Goal: Information Seeking & Learning: Understand process/instructions

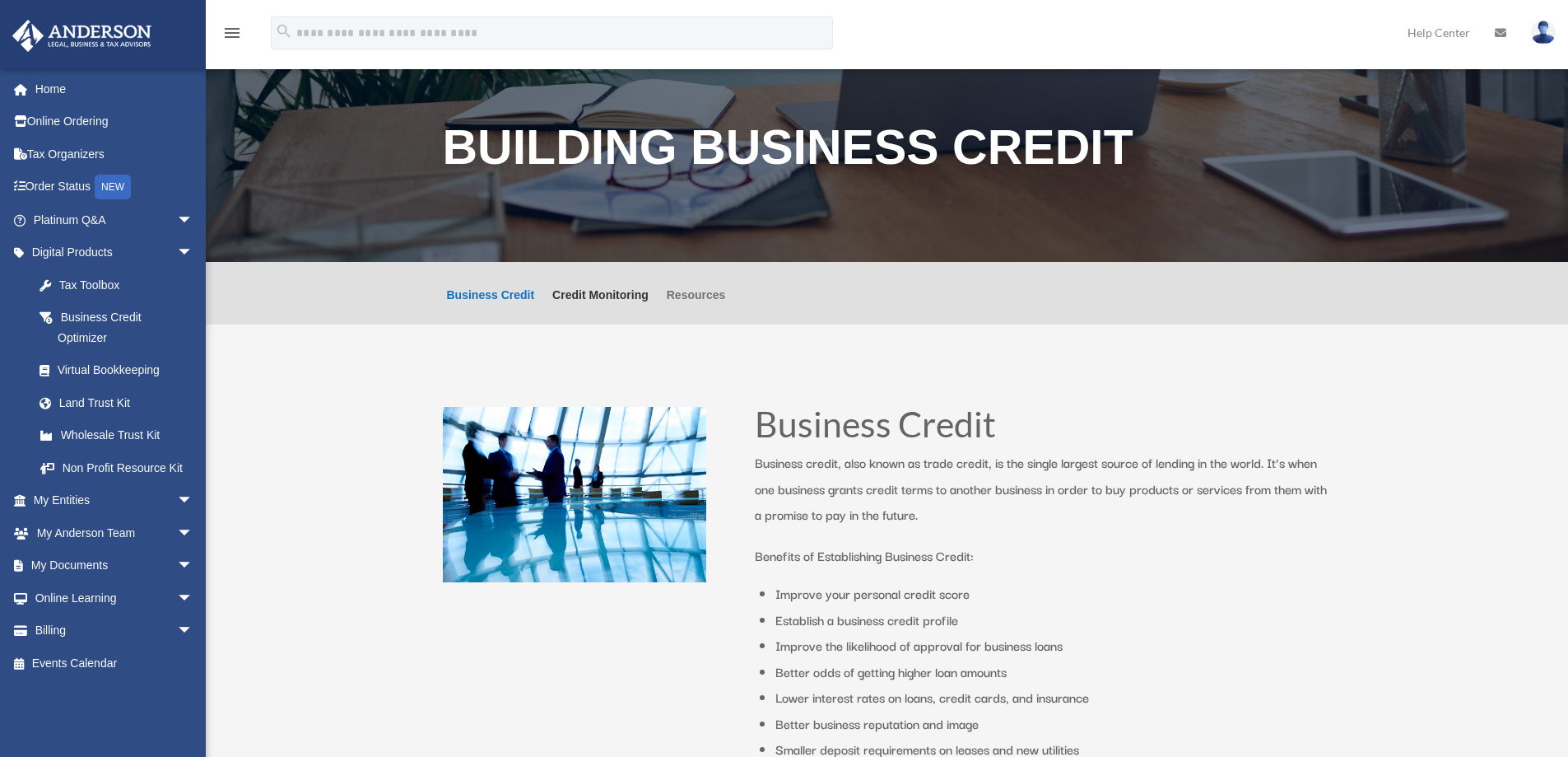
click at [694, 289] on link "Resources" at bounding box center [697, 307] width 59 height 36
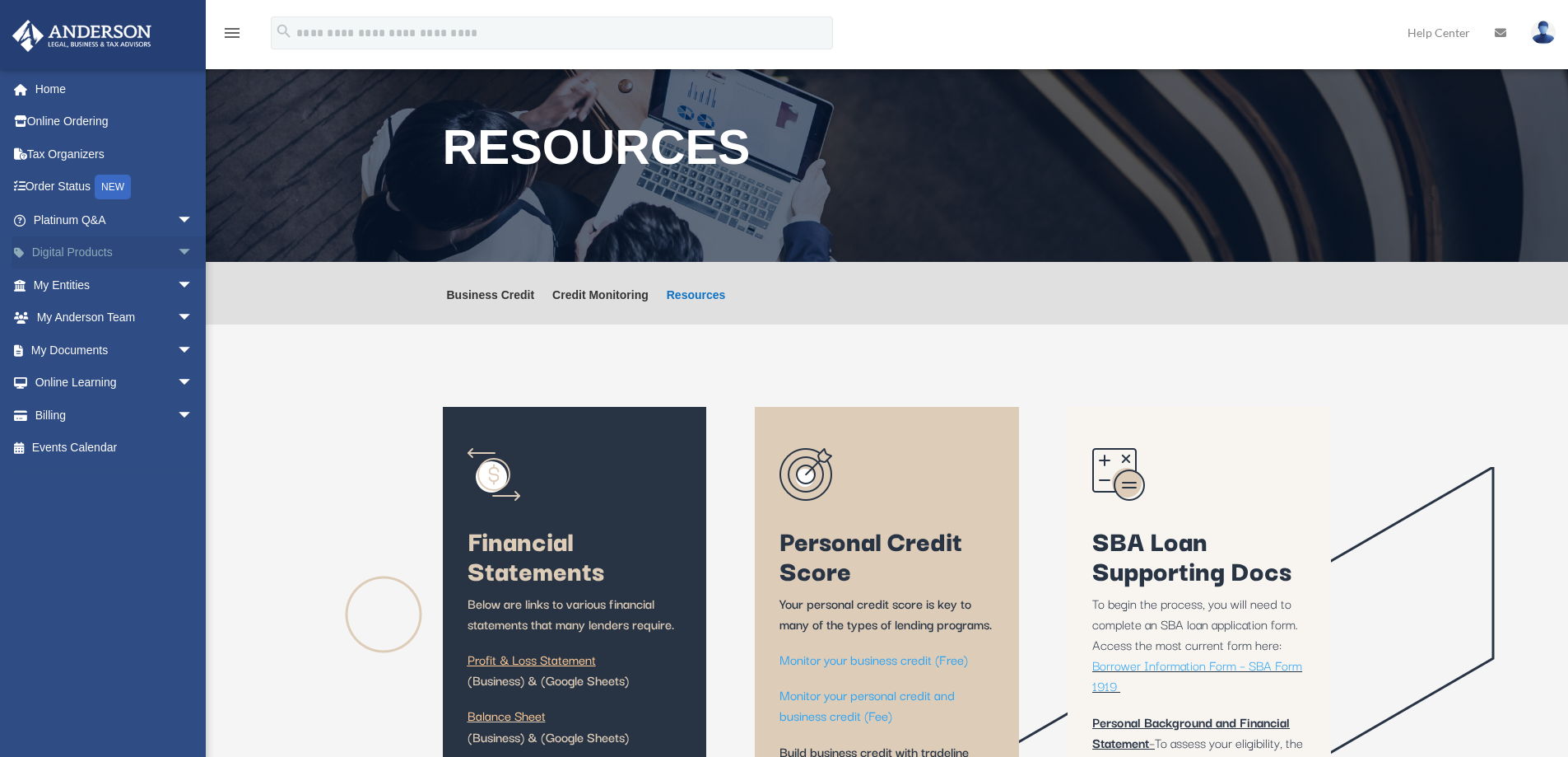
click at [177, 253] on span "arrow_drop_down" at bounding box center [193, 253] width 33 height 34
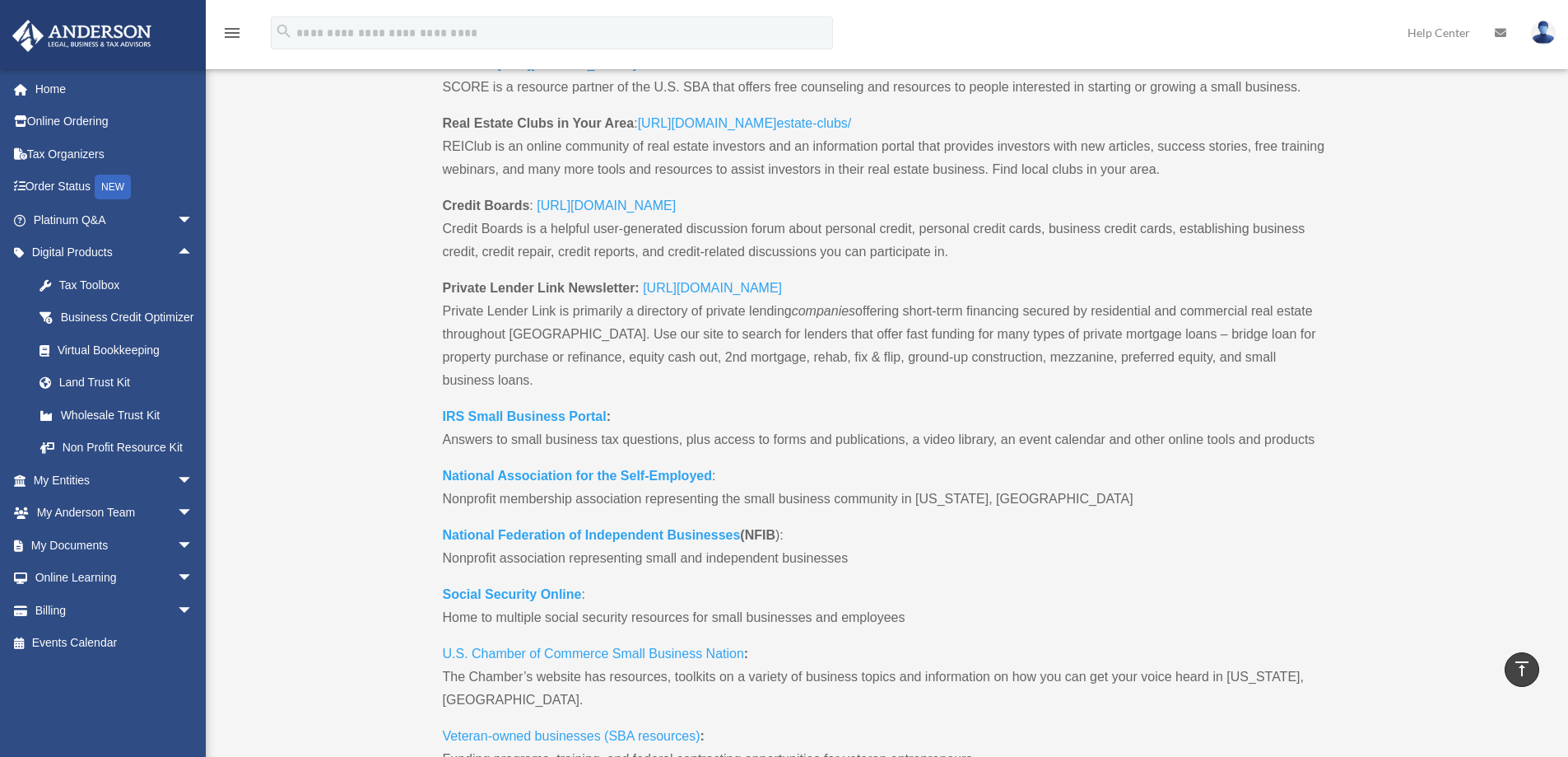
scroll to position [1317, 0]
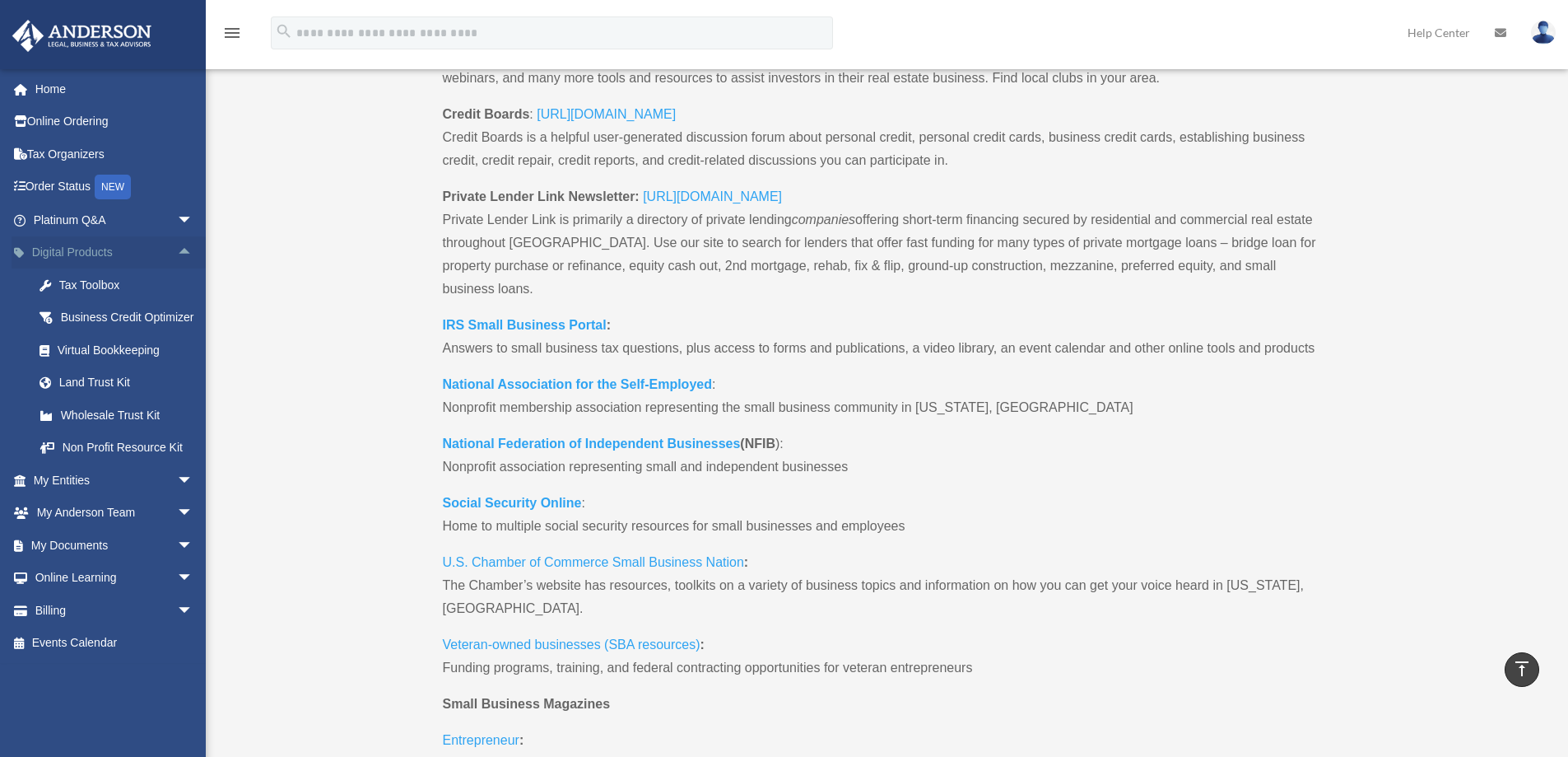
click at [177, 247] on span "arrow_drop_up" at bounding box center [193, 253] width 33 height 34
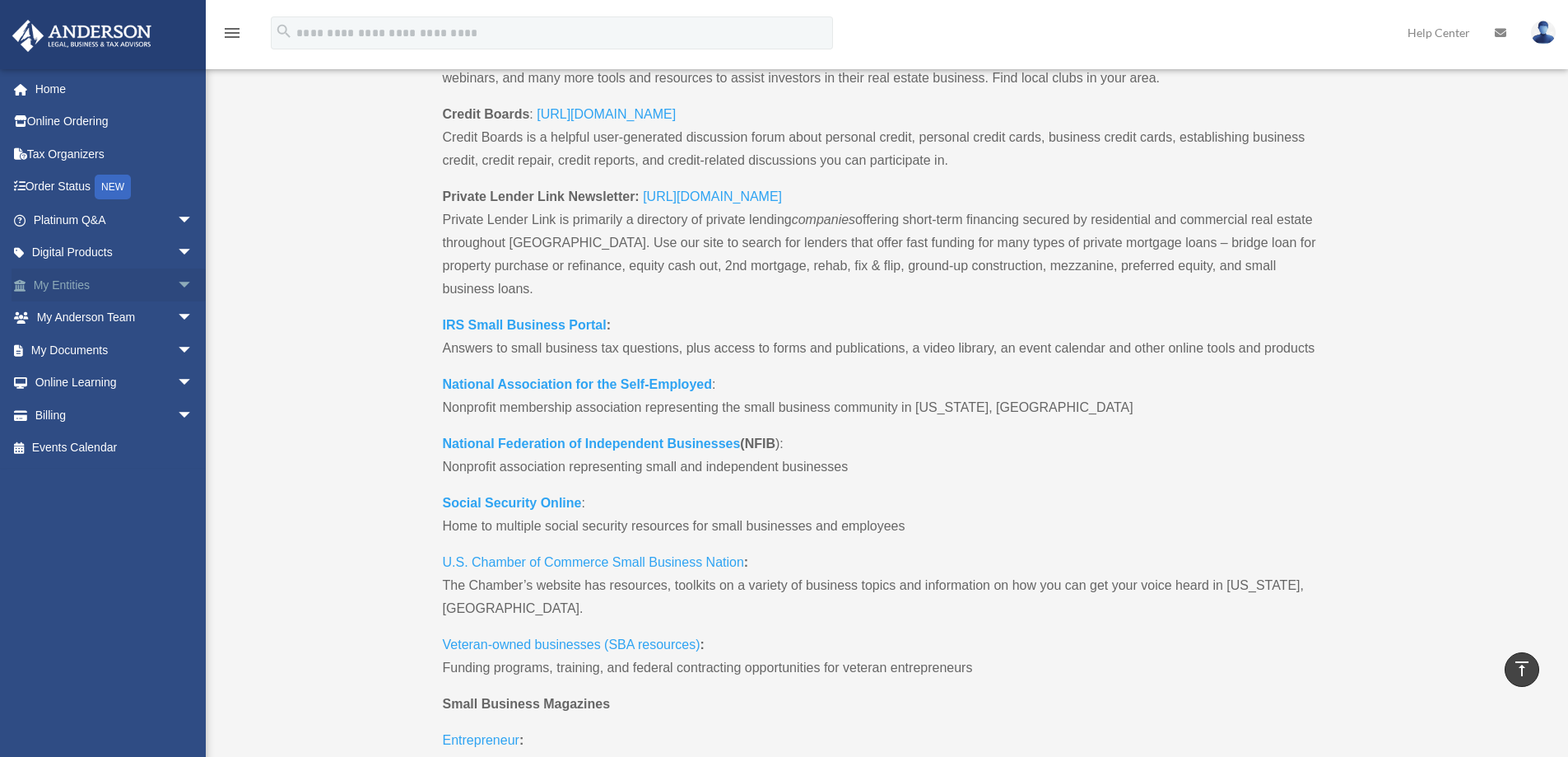
click at [177, 282] on span "arrow_drop_down" at bounding box center [193, 285] width 33 height 34
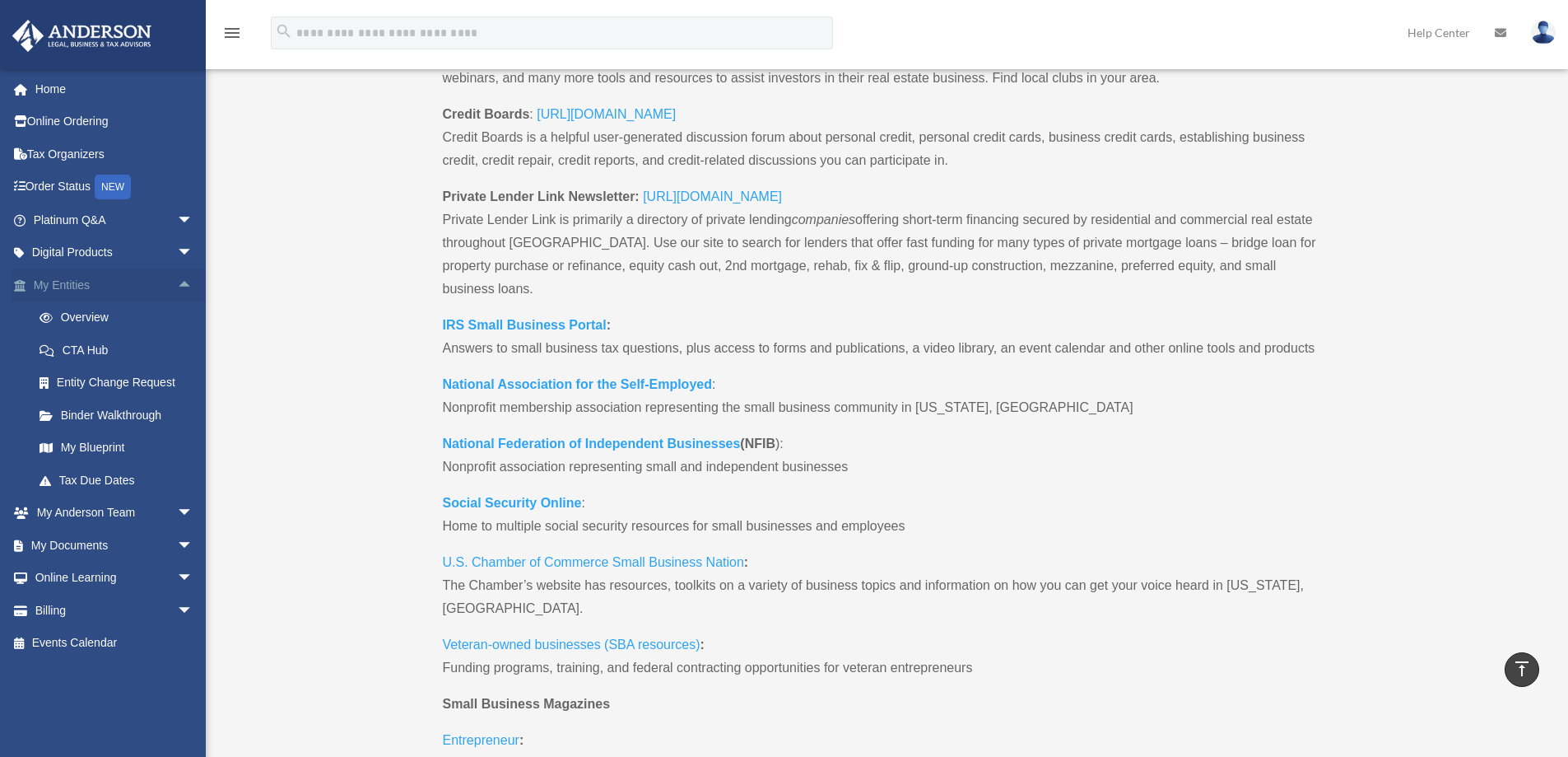
click at [177, 287] on span "arrow_drop_up" at bounding box center [193, 285] width 33 height 34
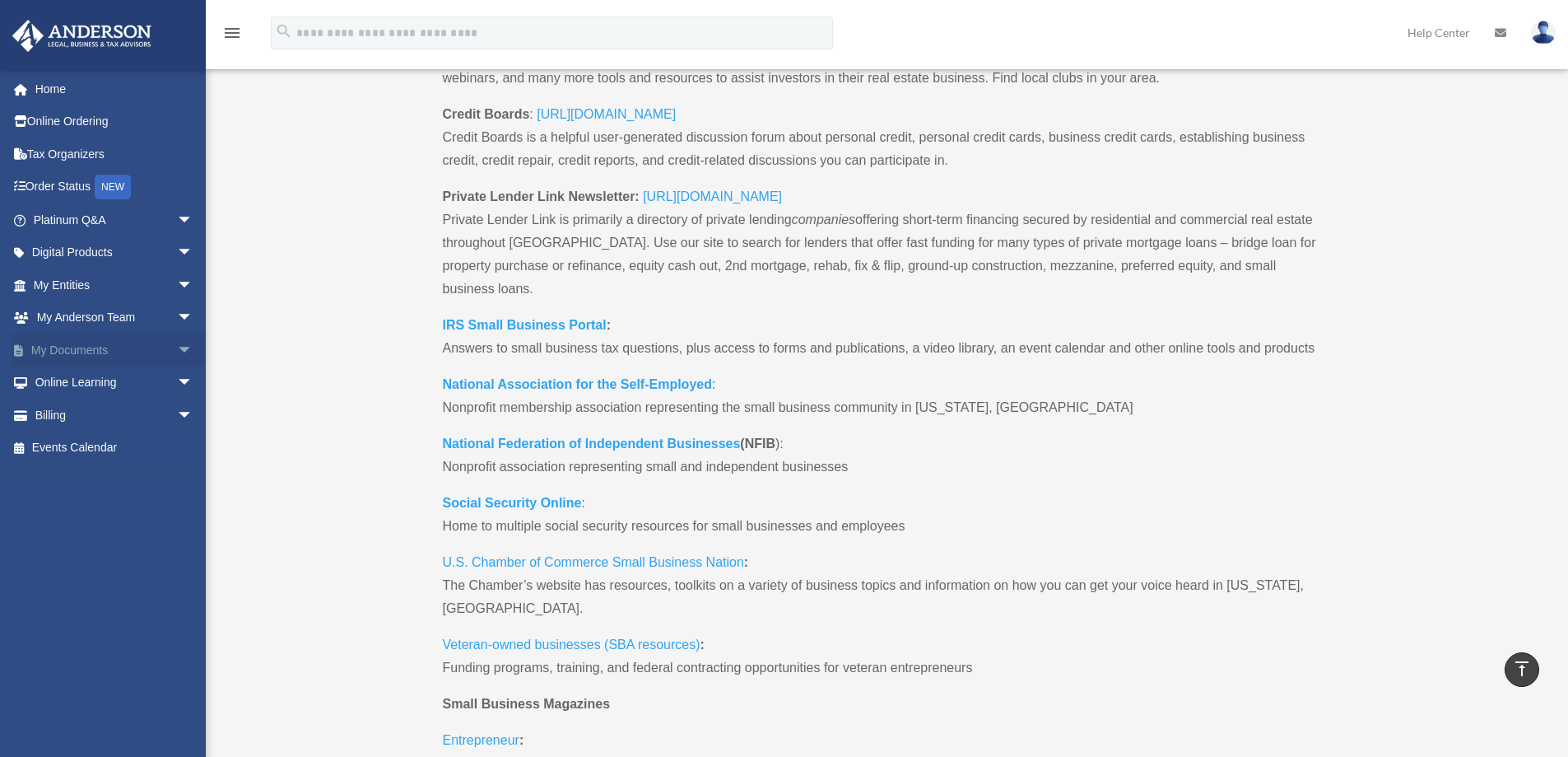
click at [177, 353] on span "arrow_drop_down" at bounding box center [193, 350] width 33 height 34
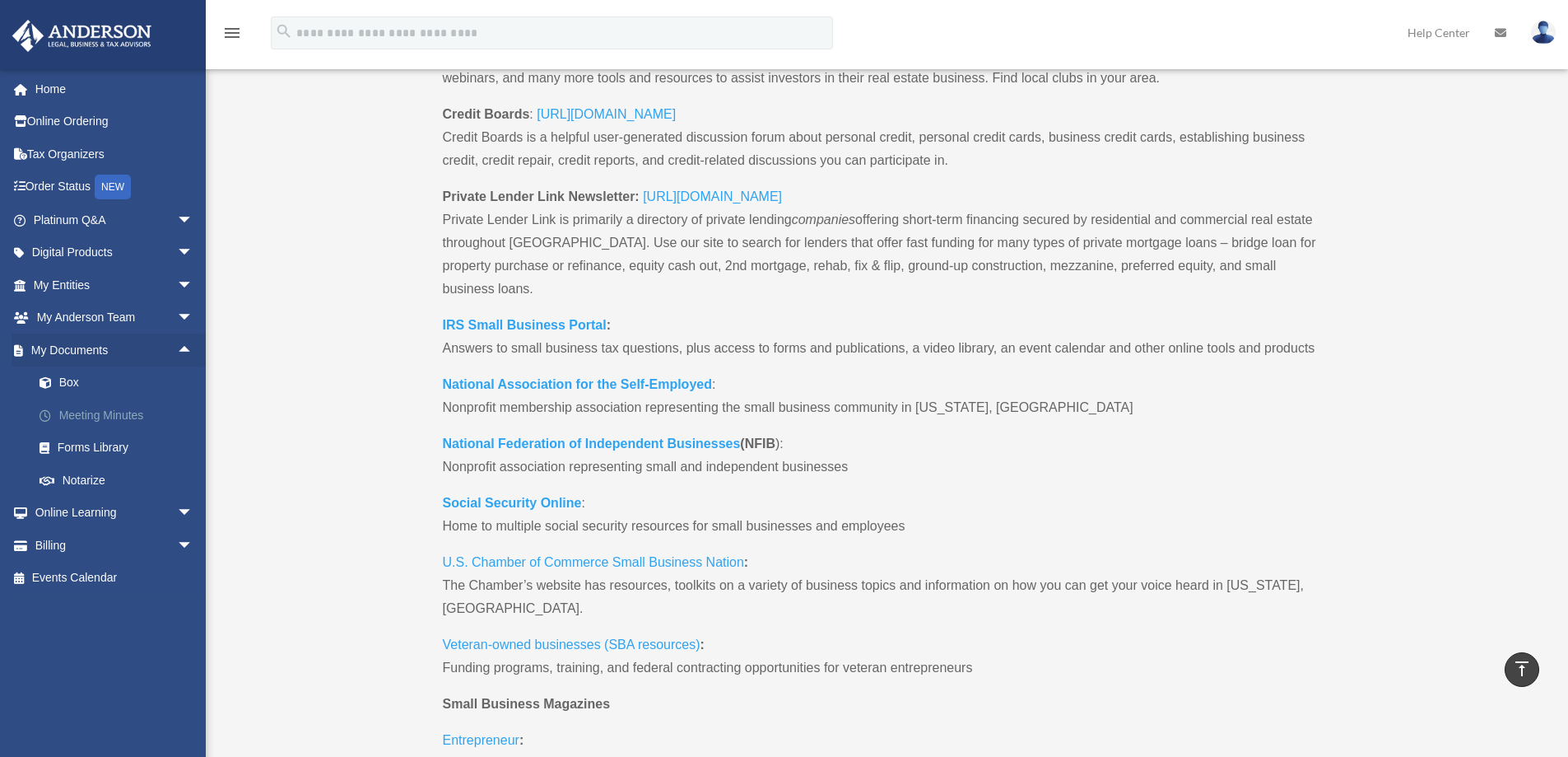
click at [107, 417] on link "Meeting Minutes" at bounding box center [120, 415] width 195 height 33
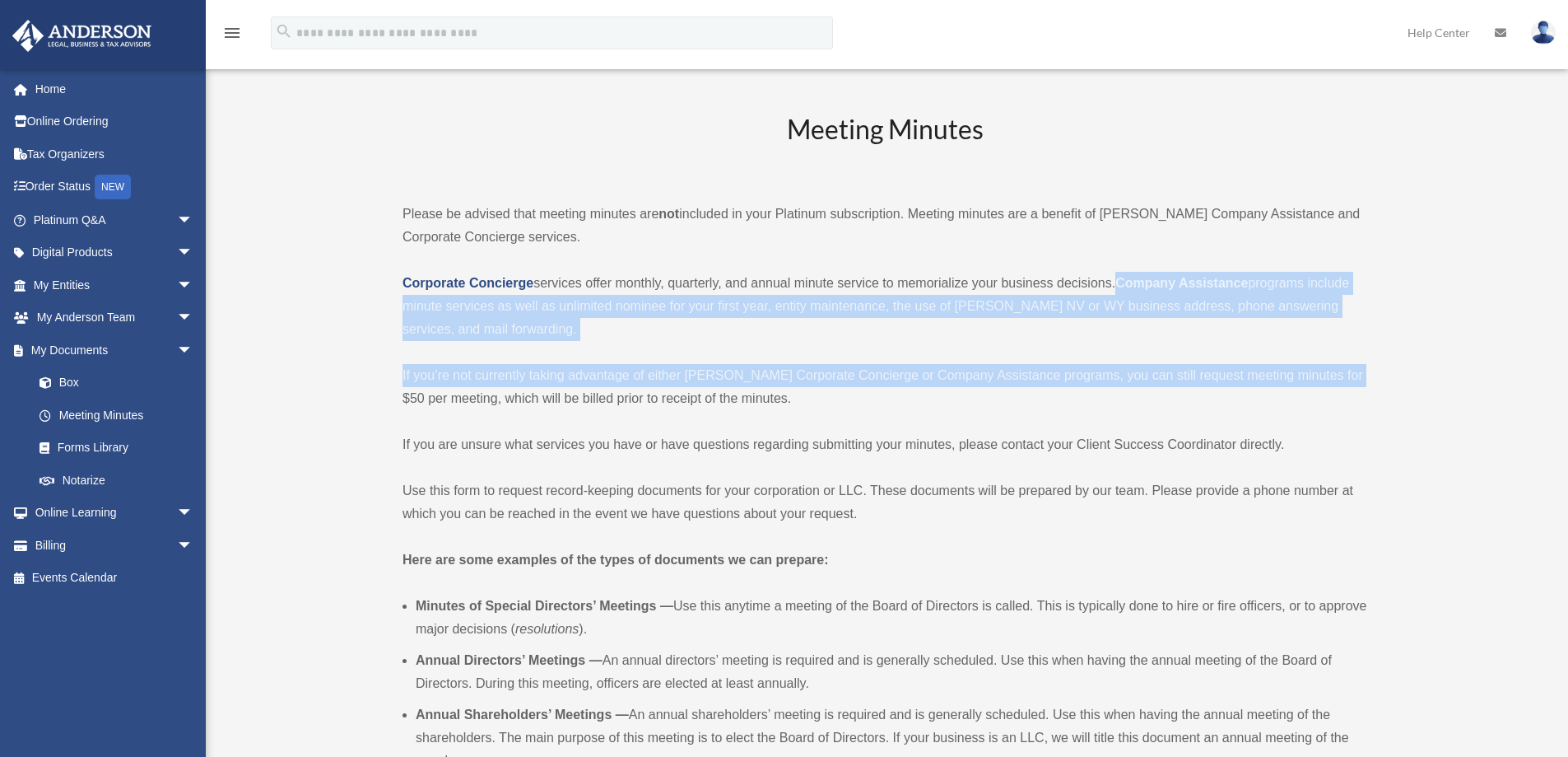
drag, startPoint x: 1121, startPoint y: 280, endPoint x: 1363, endPoint y: 374, distance: 259.6
click at [1363, 374] on div "Meeting Minutes Please be advised that meeting minutes are not included in your…" at bounding box center [885, 700] width 965 height 1178
click at [1363, 374] on p "If you’re not currently taking advantage of either [PERSON_NAME] Corporate Conc…" at bounding box center [885, 387] width 965 height 46
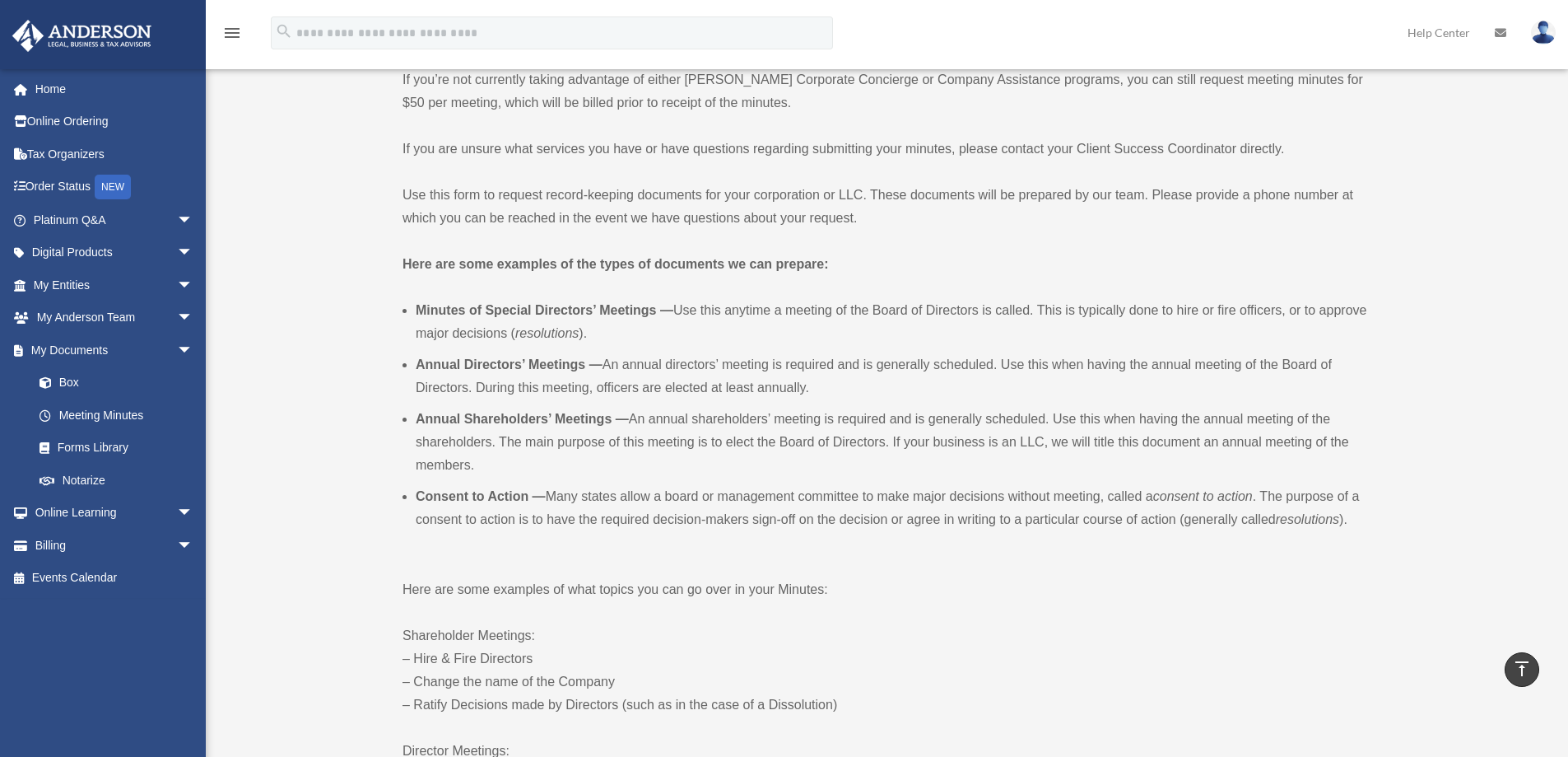
scroll to position [247, 0]
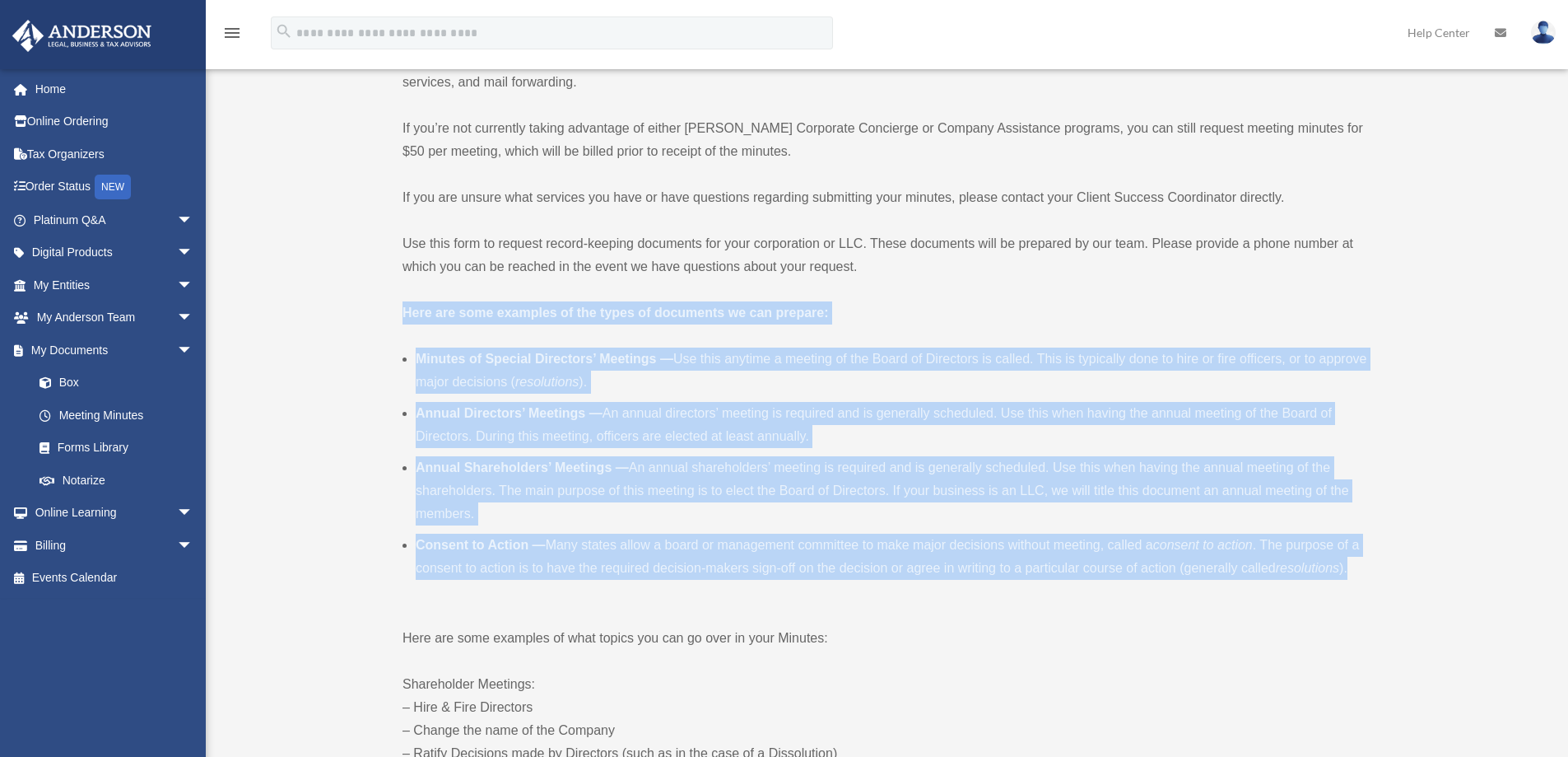
drag, startPoint x: 403, startPoint y: 314, endPoint x: 1371, endPoint y: 564, distance: 999.8
click at [1230, 515] on li "Annual Shareholders’ Meetings — An annual shareholders’ meeting is required and…" at bounding box center [891, 490] width 952 height 69
click at [659, 370] on li "Minutes of Special Directors’ Meetings — Use this anytime a meeting of the Boar…" at bounding box center [891, 370] width 952 height 46
drag, startPoint x: 402, startPoint y: 312, endPoint x: 1375, endPoint y: 583, distance: 1010.0
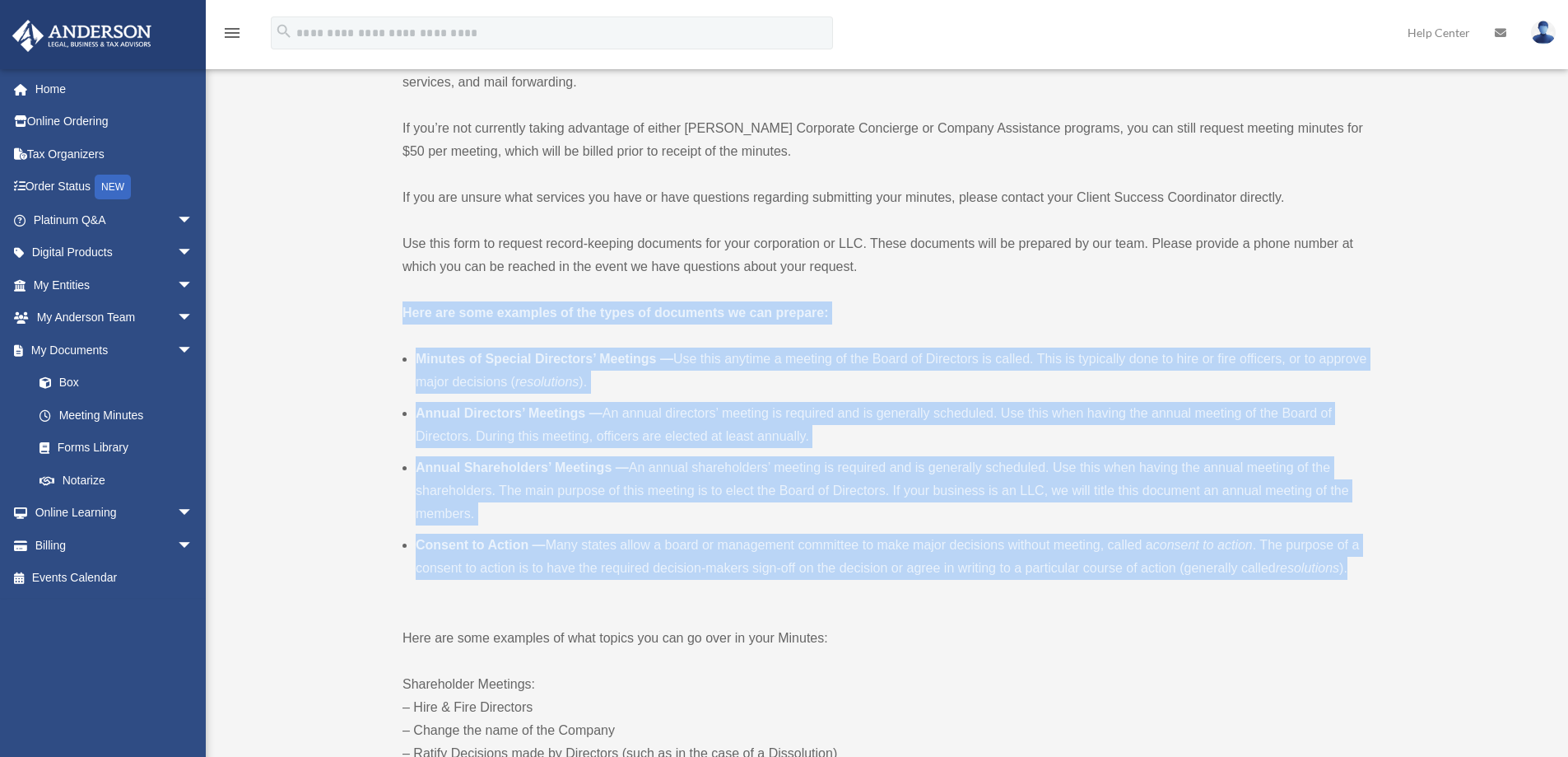
click at [1357, 586] on ul "Minutes of Special Directors’ Meetings — Use this anytime a meeting of the Boar…" at bounding box center [885, 477] width 965 height 260
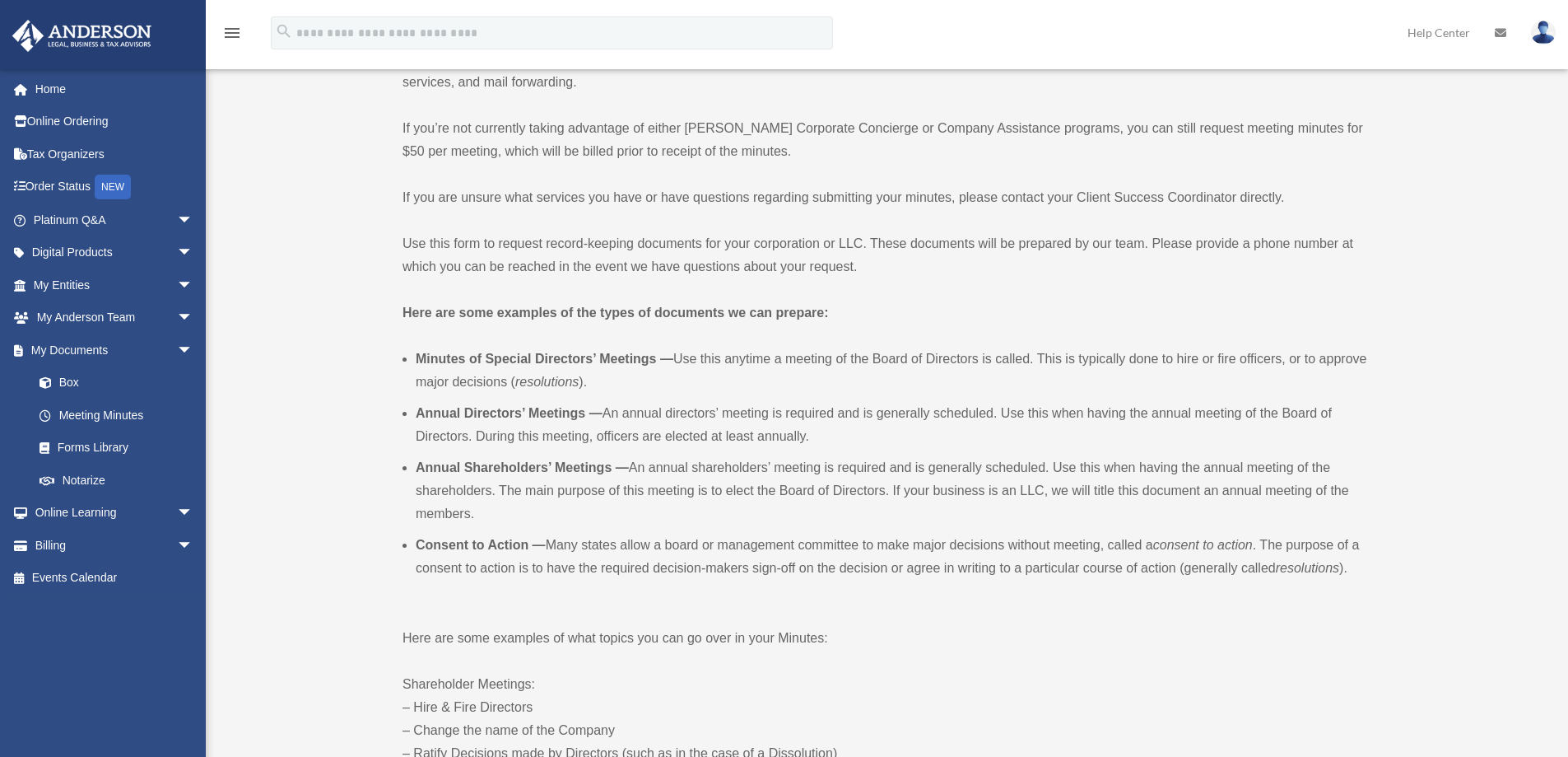
click at [938, 426] on li "Annual Directors’ Meetings — An annual directors’ meeting is required and is ge…" at bounding box center [891, 424] width 952 height 46
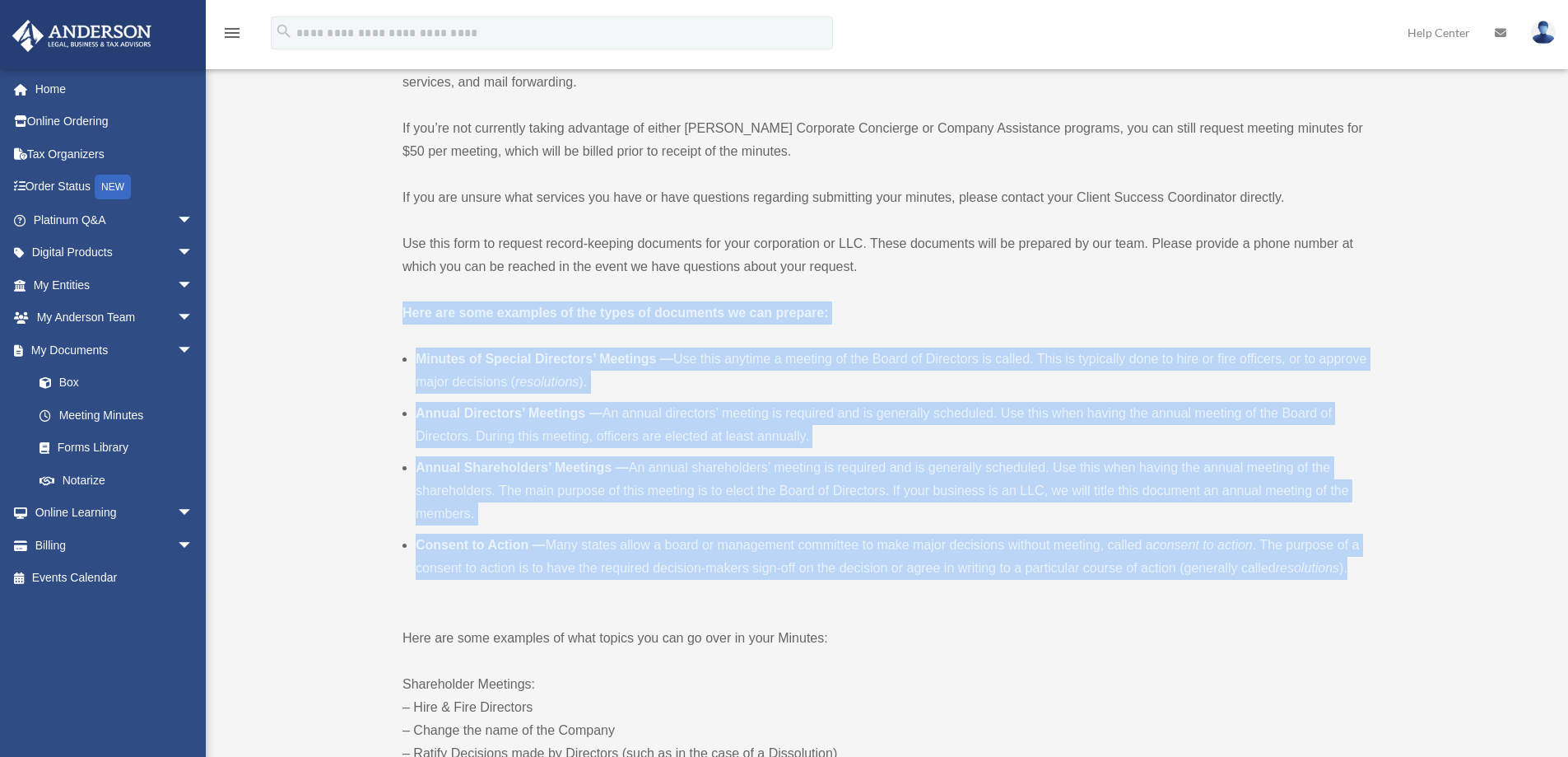
drag, startPoint x: 405, startPoint y: 312, endPoint x: 1372, endPoint y: 563, distance: 999.0
click at [177, 216] on span "arrow_drop_down" at bounding box center [193, 220] width 33 height 34
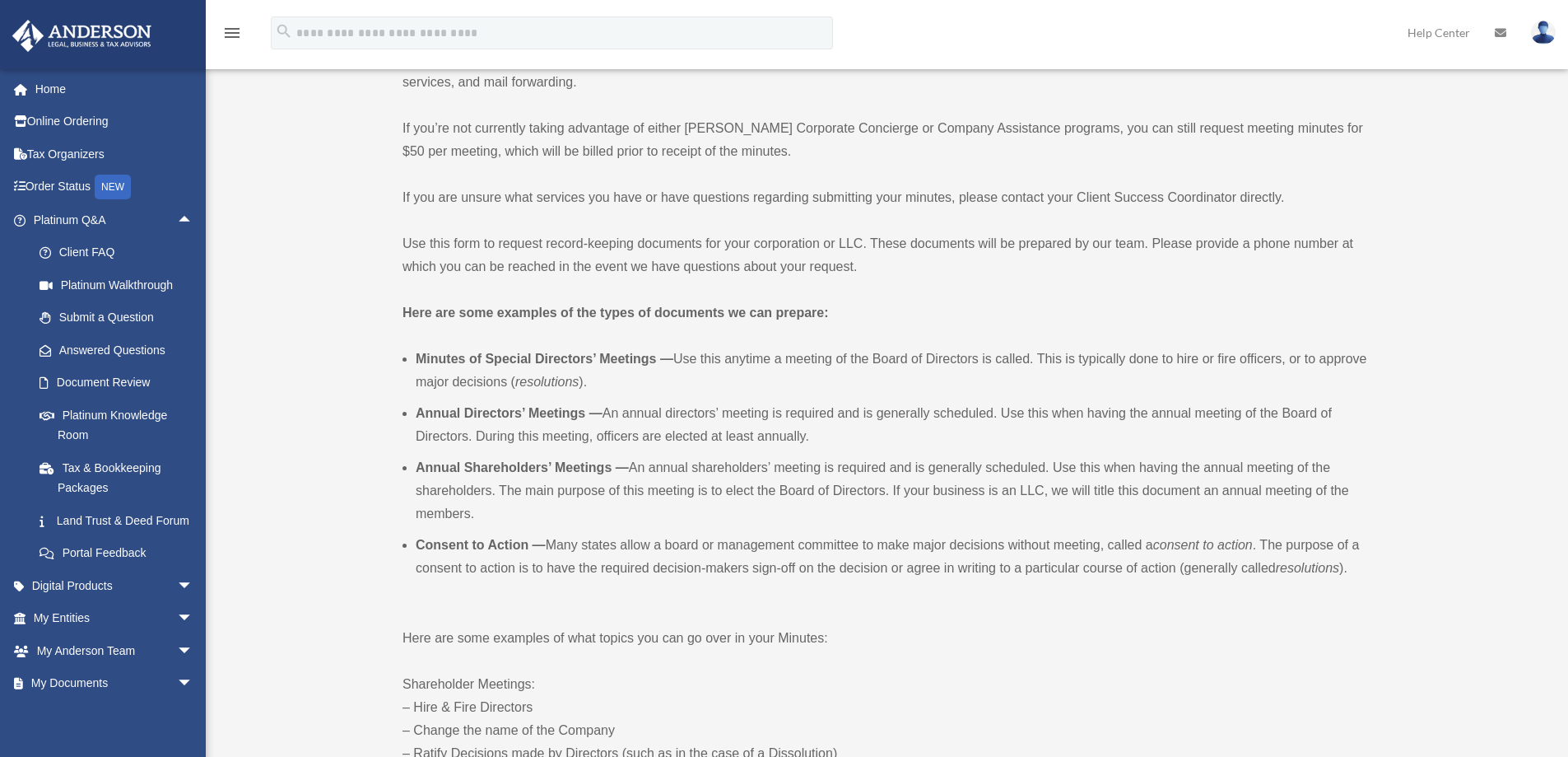
click at [580, 258] on p "Use this form to request record-keeping documents for your corporation or LLC. …" at bounding box center [885, 255] width 965 height 46
